Goal: Navigation & Orientation: Find specific page/section

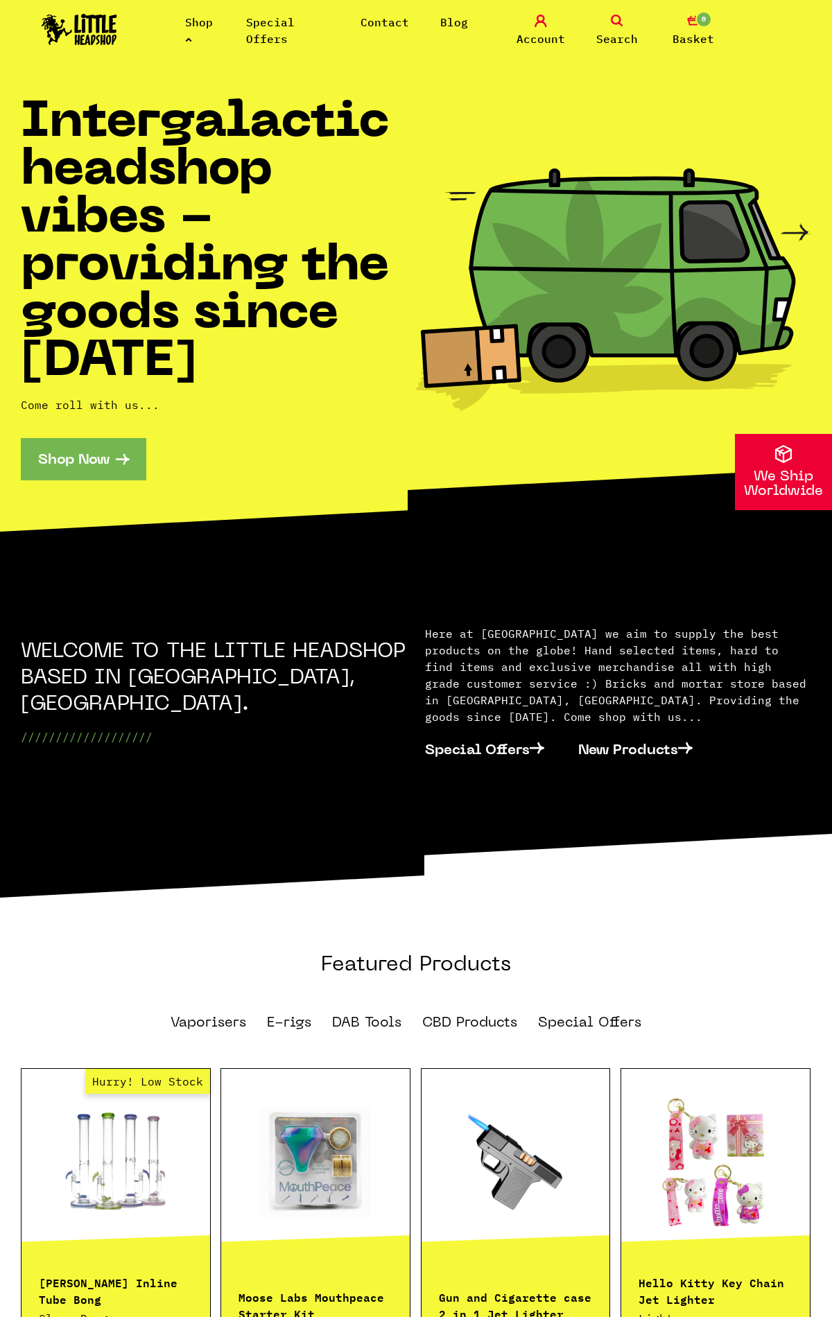
scroll to position [1834, 0]
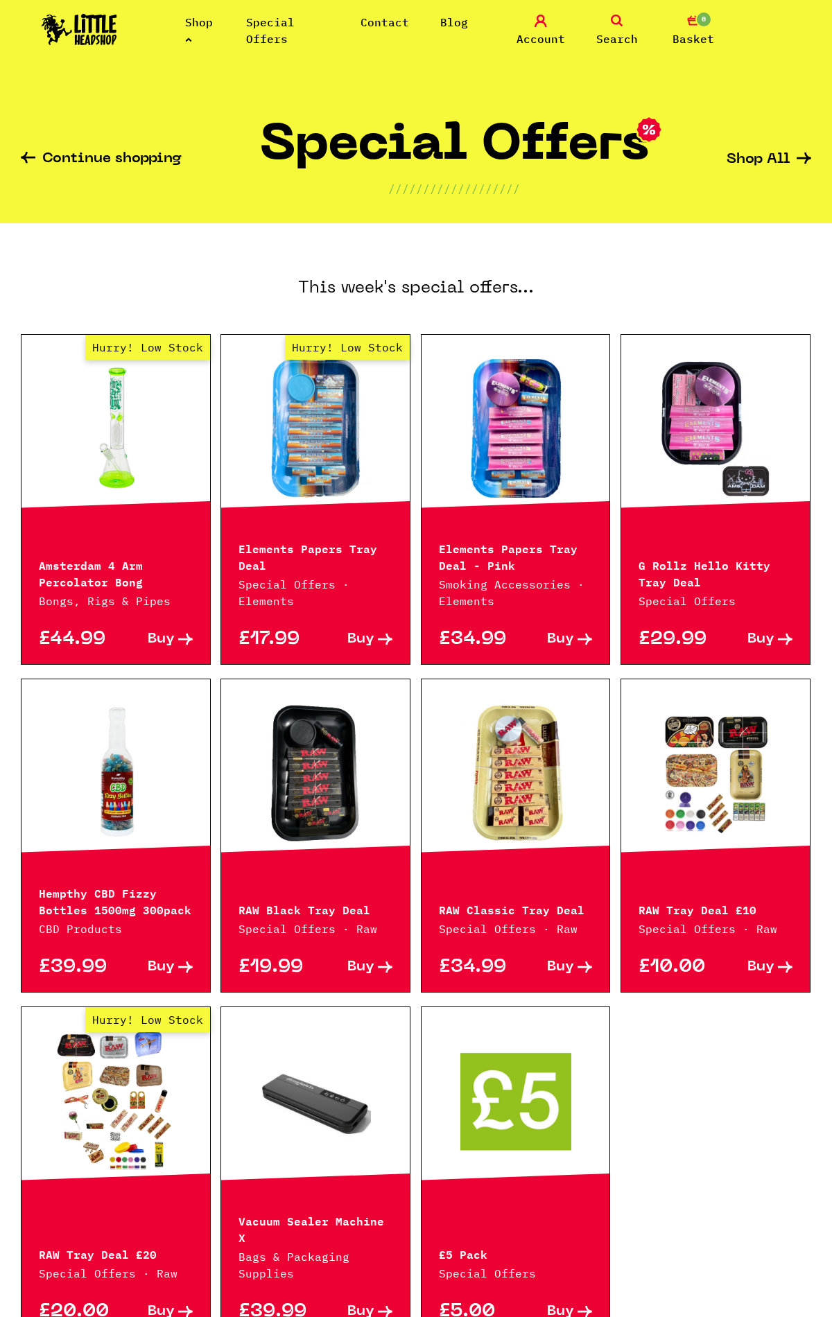
scroll to position [411, 0]
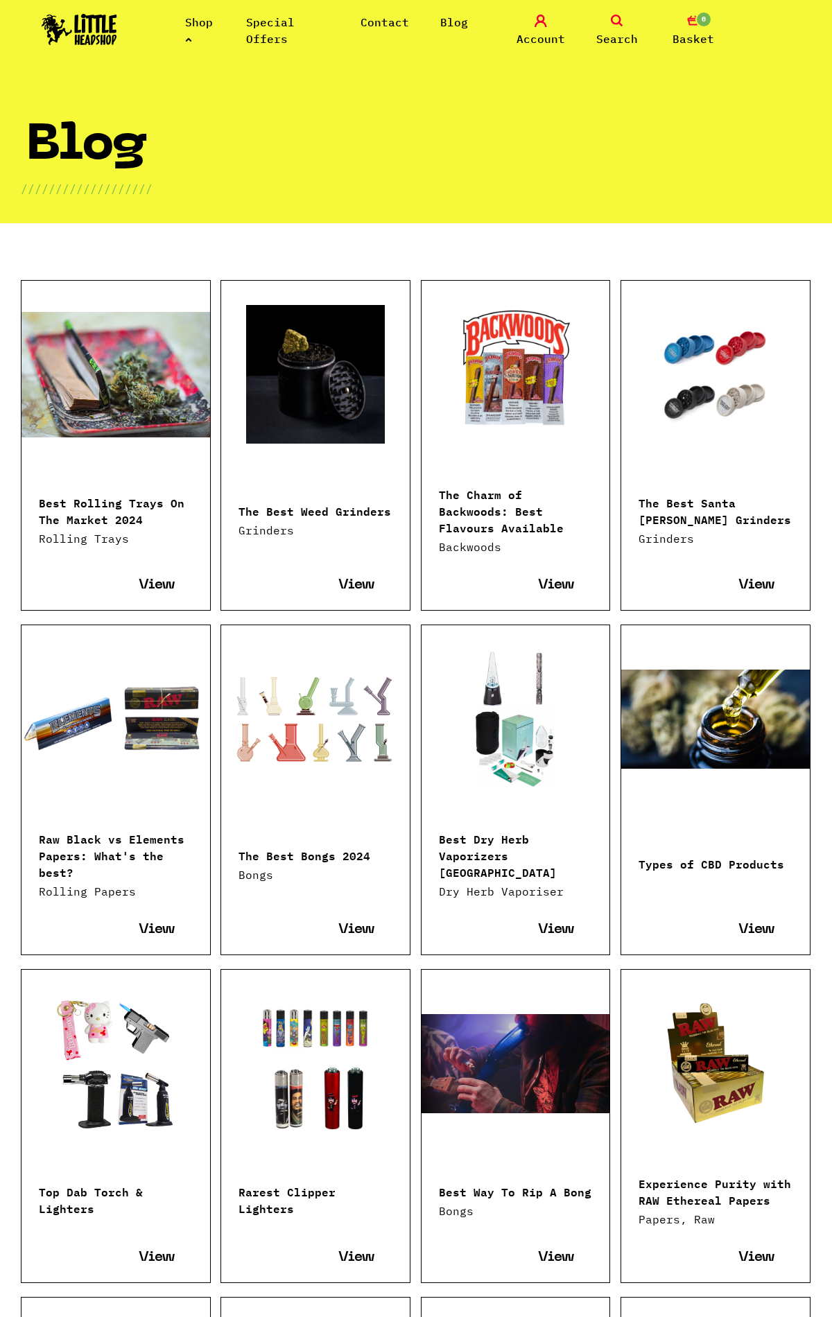
scroll to position [1880, 0]
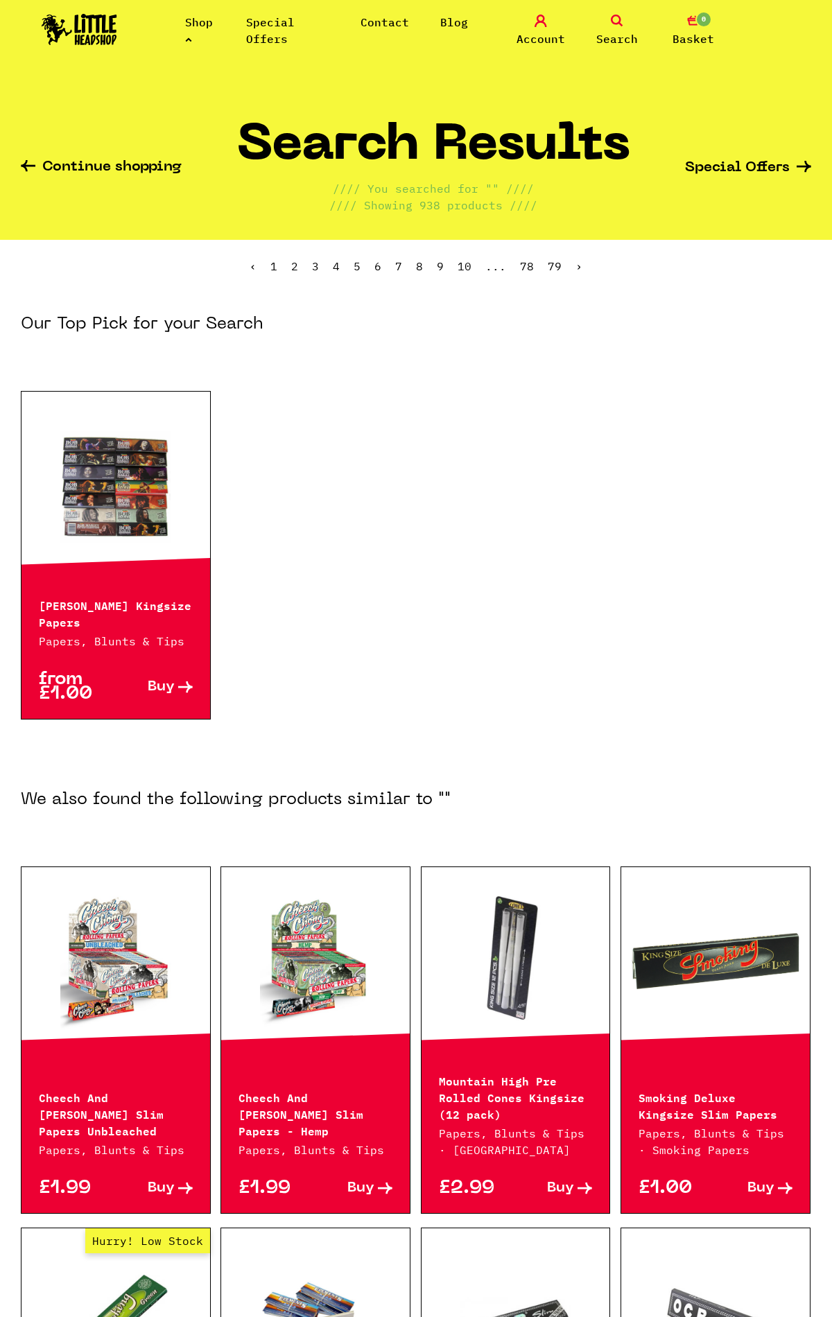
scroll to position [1035, 0]
